Goal: Check status: Check status

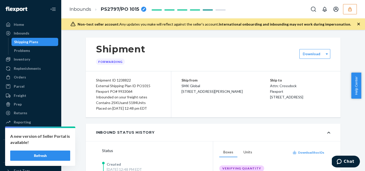
scroll to position [639, 0]
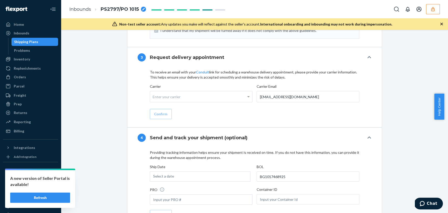
click at [32, 170] on button "Refresh" at bounding box center [40, 197] width 60 height 10
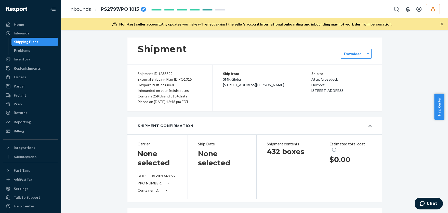
type input "BG1017468925"
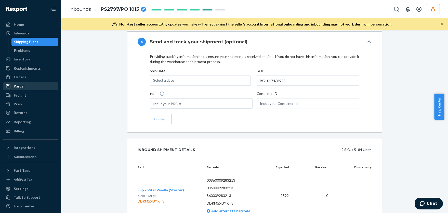
scroll to position [800, 0]
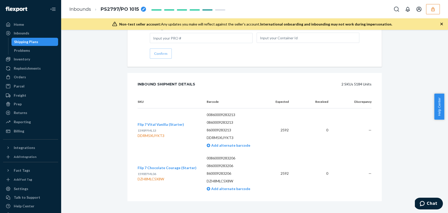
click at [21, 41] on div "Shipping Plans" at bounding box center [26, 41] width 24 height 5
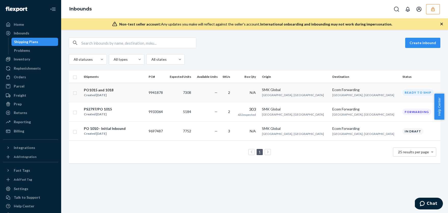
click at [189, 92] on td "7308" at bounding box center [179, 92] width 27 height 19
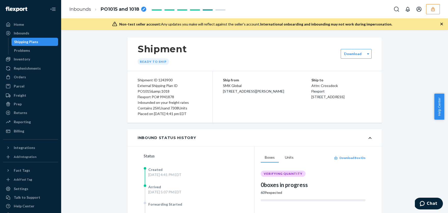
click at [434, 8] on icon "button" at bounding box center [433, 9] width 5 height 5
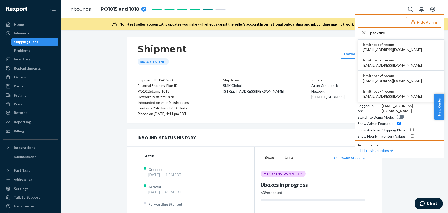
type input "packfire"
click at [397, 92] on span "lsmithpackfirecom" at bounding box center [392, 91] width 59 height 5
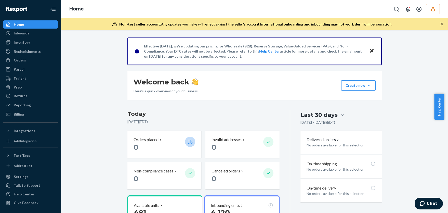
scroll to position [29, 0]
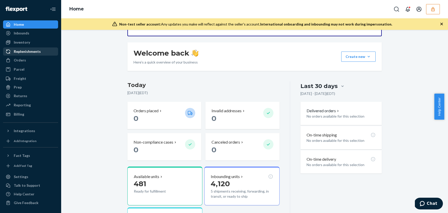
click at [36, 55] on link "Replenishments" at bounding box center [30, 51] width 55 height 8
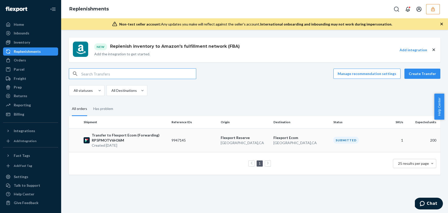
click at [190, 140] on td "9947145" at bounding box center [194, 140] width 49 height 24
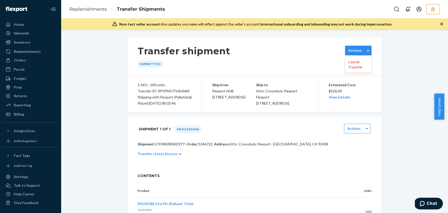
click at [355, 48] on label "Actions" at bounding box center [354, 50] width 13 height 5
click at [359, 49] on label "Actions" at bounding box center [354, 50] width 13 height 5
click at [309, 71] on div "Transfer shipment Submitted Actions" at bounding box center [254, 56] width 254 height 38
click at [178, 156] on icon at bounding box center [179, 154] width 3 height 4
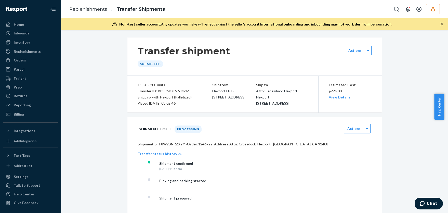
click at [434, 11] on icon "button" at bounding box center [433, 9] width 5 height 5
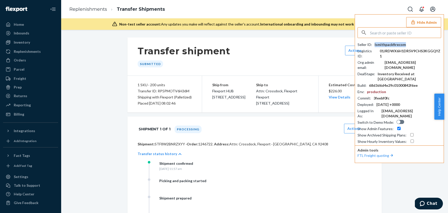
click at [384, 44] on div "lsmithpackfirecom" at bounding box center [390, 44] width 31 height 5
copy div "lsmithpackfirecom"
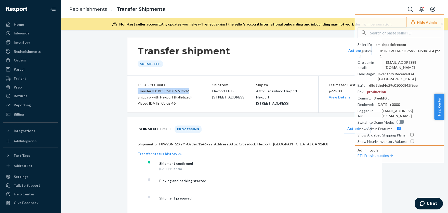
drag, startPoint x: 189, startPoint y: 91, endPoint x: 132, endPoint y: 93, distance: 56.9
click at [132, 93] on div "1 SKU · 200 units Transfer ID: RP5PMOTV6H36M Shipping with Flexport (Palletized…" at bounding box center [164, 94] width 75 height 37
copy div "Transfer ID: RP5PMOTV6H36M"
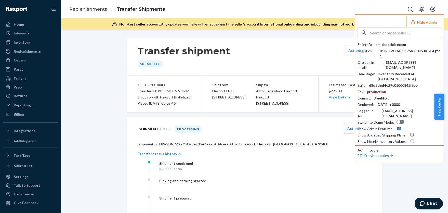
click at [393, 31] on input "text" at bounding box center [405, 33] width 71 height 10
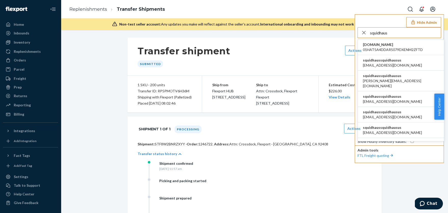
scroll to position [54, 0]
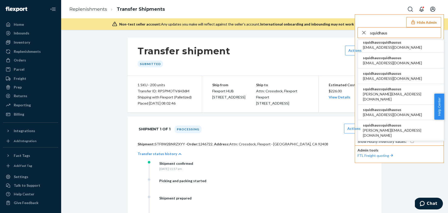
type input "squidhaus"
click at [383, 143] on span "squidhaussquidhausus" at bounding box center [392, 145] width 59 height 5
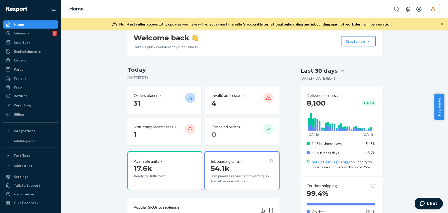
scroll to position [50, 0]
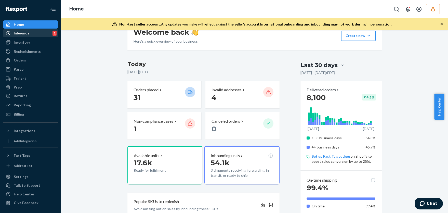
click at [34, 33] on div "Inbounds 1" at bounding box center [31, 33] width 54 height 7
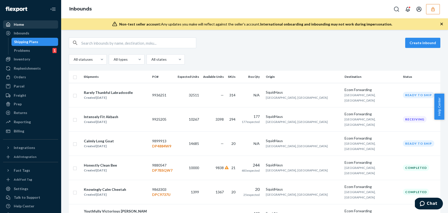
click at [30, 22] on div "Home" at bounding box center [31, 24] width 54 height 7
